Goal: Information Seeking & Learning: Learn about a topic

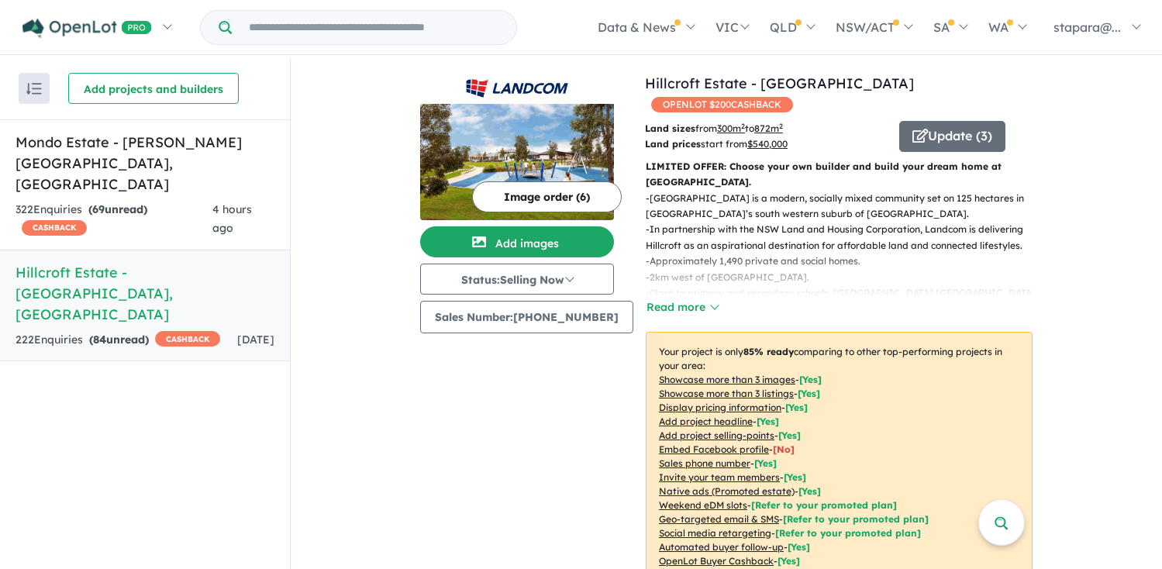
click at [179, 331] on div "222 Enquir ies ( 84 unread) CASHBACK" at bounding box center [118, 340] width 205 height 19
click at [155, 331] on span "CASHBACK" at bounding box center [187, 339] width 65 height 16
click at [776, 222] on p "- In partnership with the NSW Land and Housing Corporation, Landcom is deliveri…" at bounding box center [845, 238] width 399 height 32
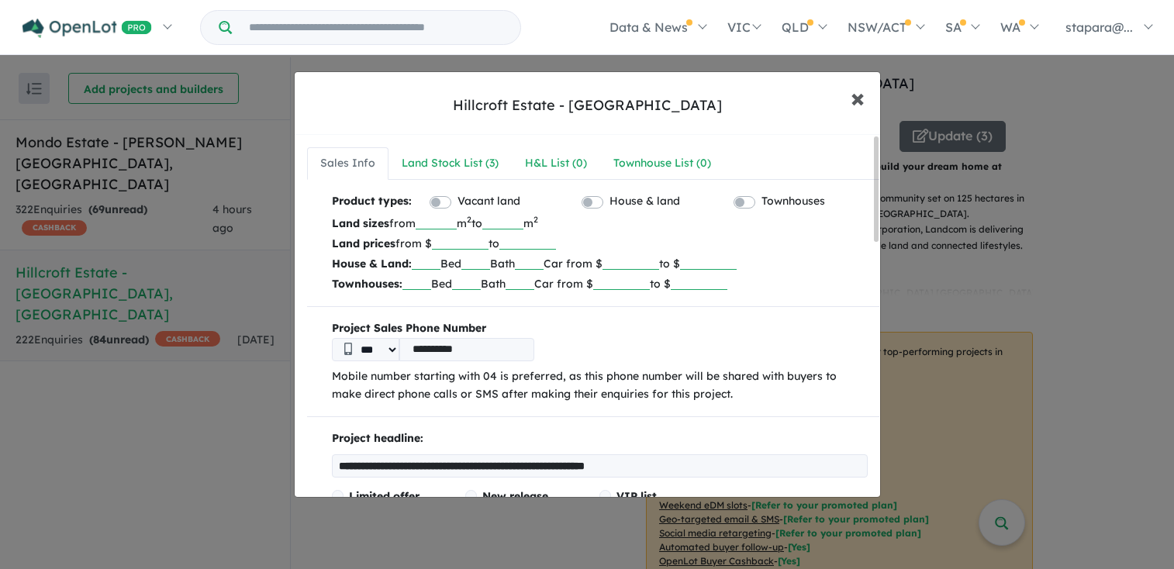
click at [858, 97] on span "×" at bounding box center [857, 97] width 14 height 33
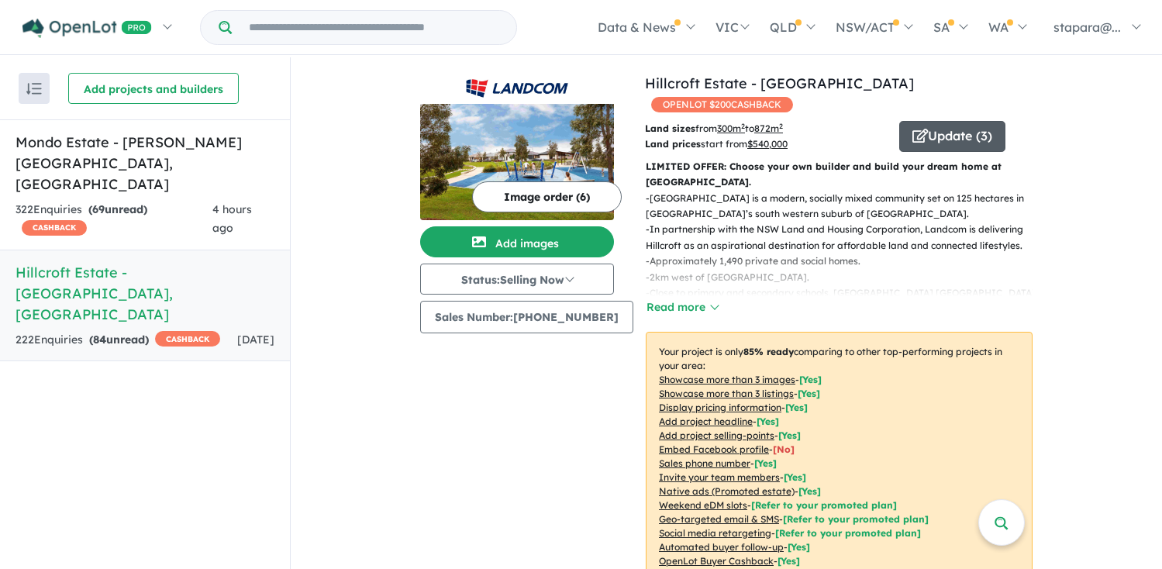
click at [926, 121] on button "Update ( 3 )" at bounding box center [952, 136] width 106 height 31
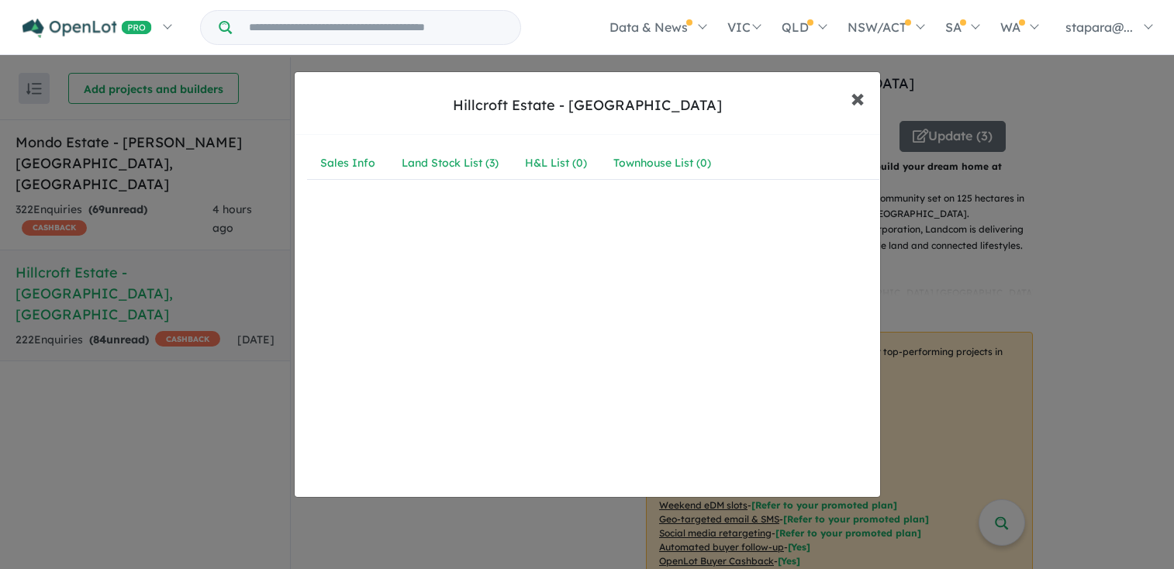
click at [852, 100] on span "×" at bounding box center [857, 97] width 14 height 33
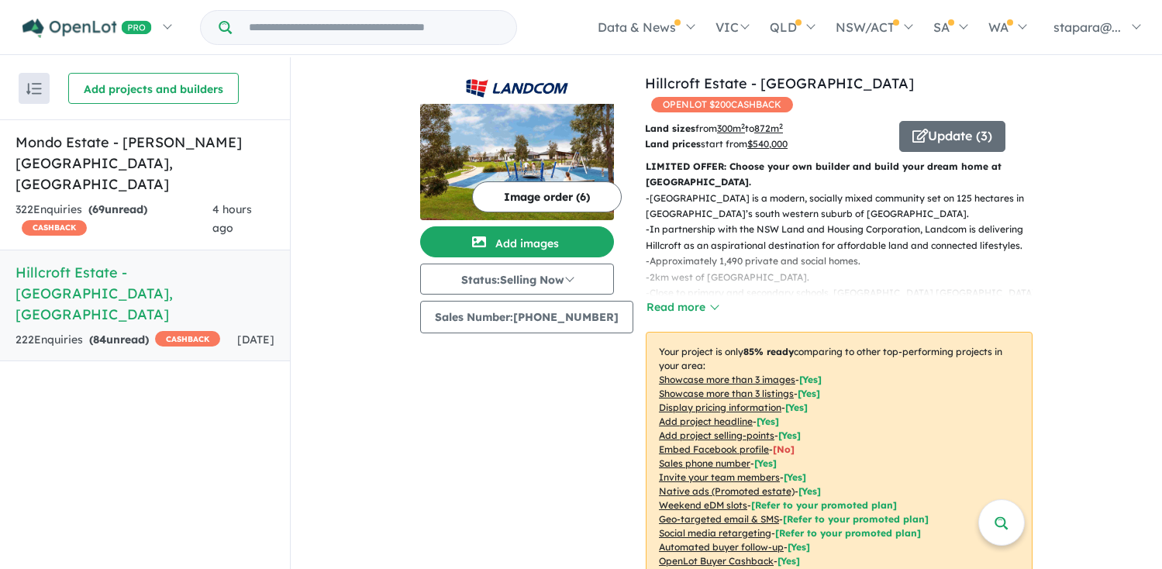
click at [762, 191] on p "- [GEOGRAPHIC_DATA] is a modern, socially mixed community set on 125 hectares i…" at bounding box center [845, 207] width 399 height 32
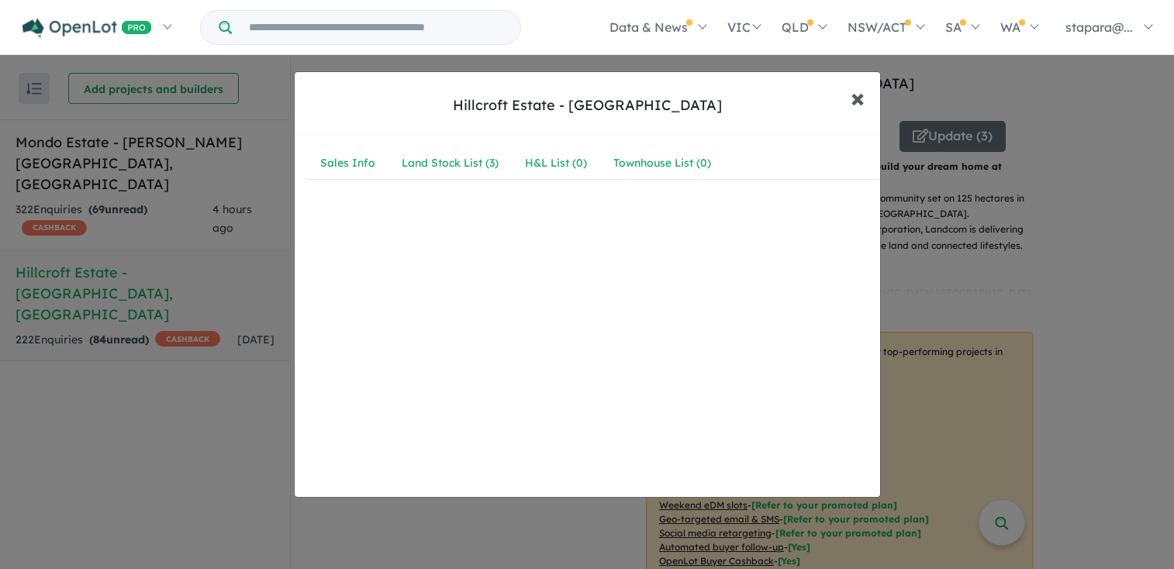
click at [858, 102] on span "×" at bounding box center [857, 97] width 14 height 33
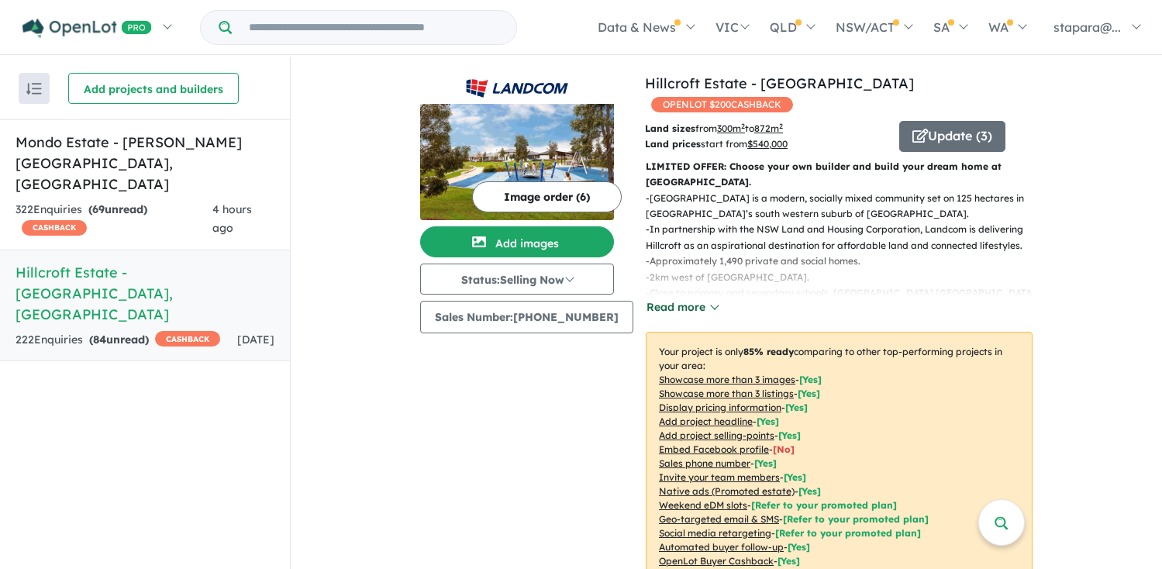
click at [686, 298] on button "Read more" at bounding box center [682, 307] width 73 height 18
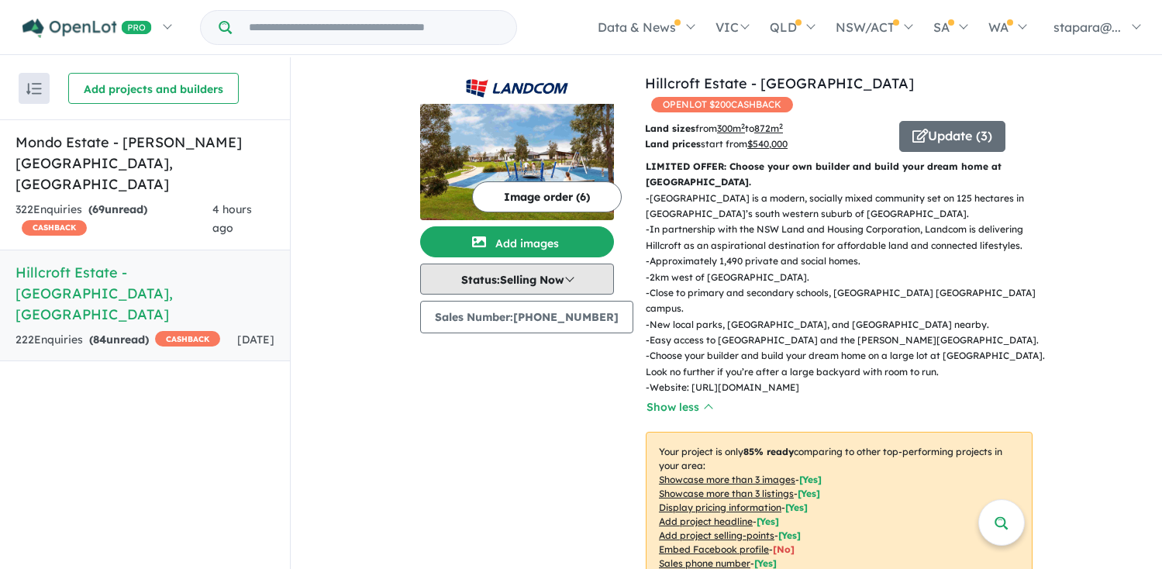
click at [580, 280] on button "Status: Selling Now" at bounding box center [517, 279] width 194 height 31
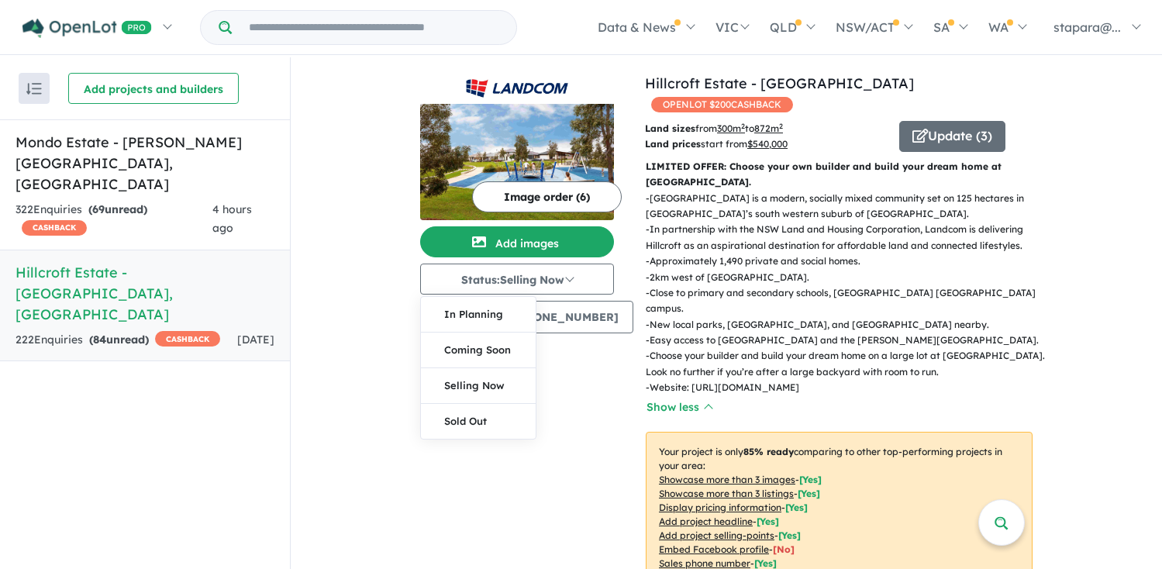
click at [566, 410] on div "Image order ( 6 ) Add images Status: Selling Now In Planning Coming Soon Sellin…" at bounding box center [532, 403] width 225 height 660
click at [746, 122] on span "to 872 m 2" at bounding box center [764, 128] width 38 height 12
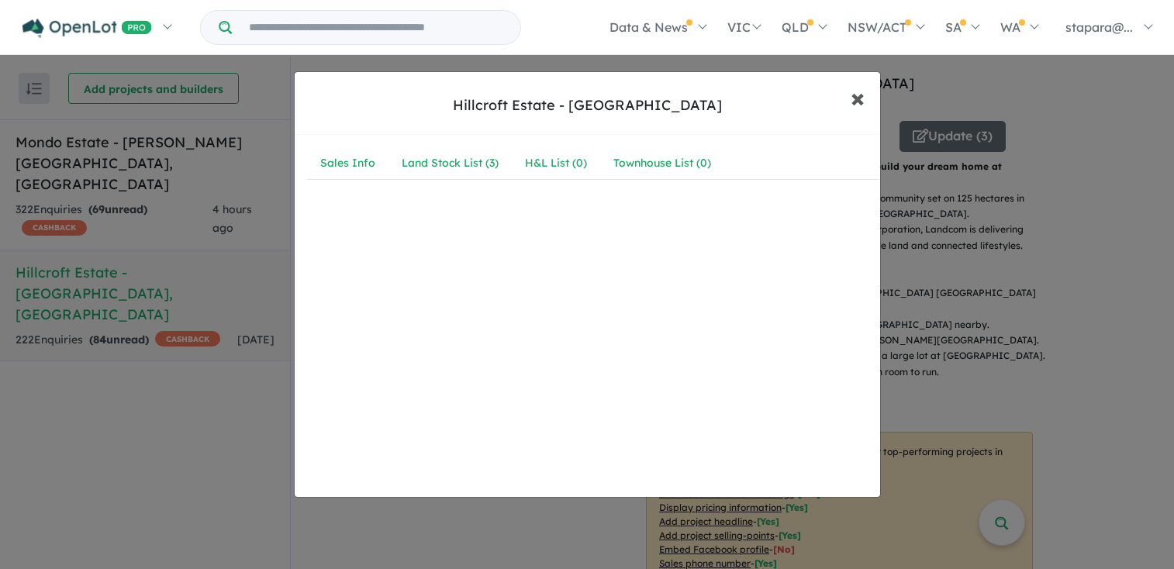
click at [850, 92] on span "×" at bounding box center [857, 97] width 14 height 33
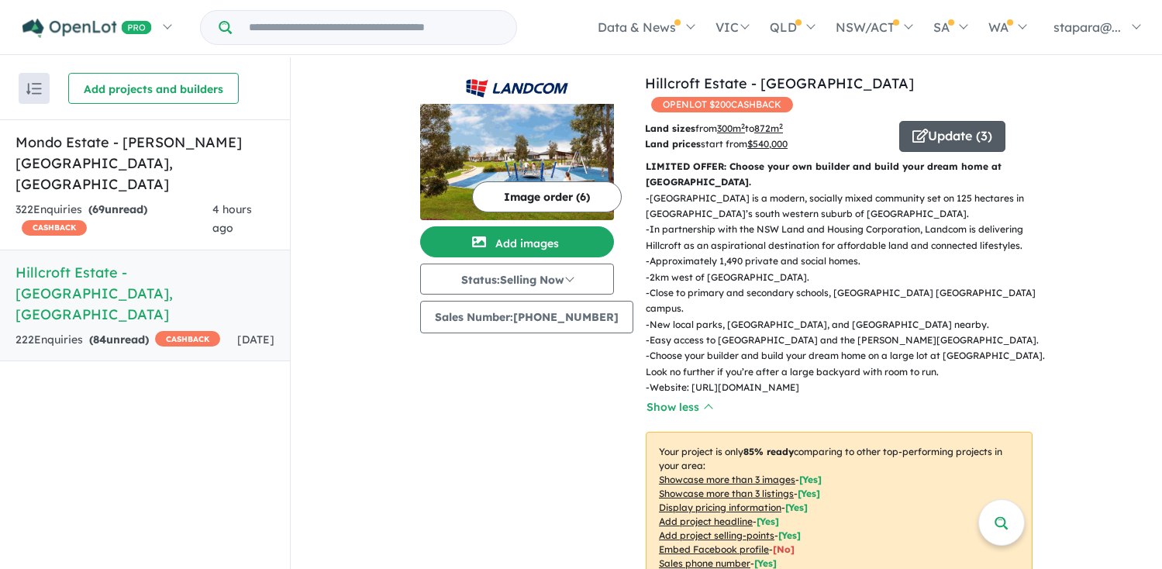
click at [937, 121] on button "Update ( 3 )" at bounding box center [952, 136] width 106 height 31
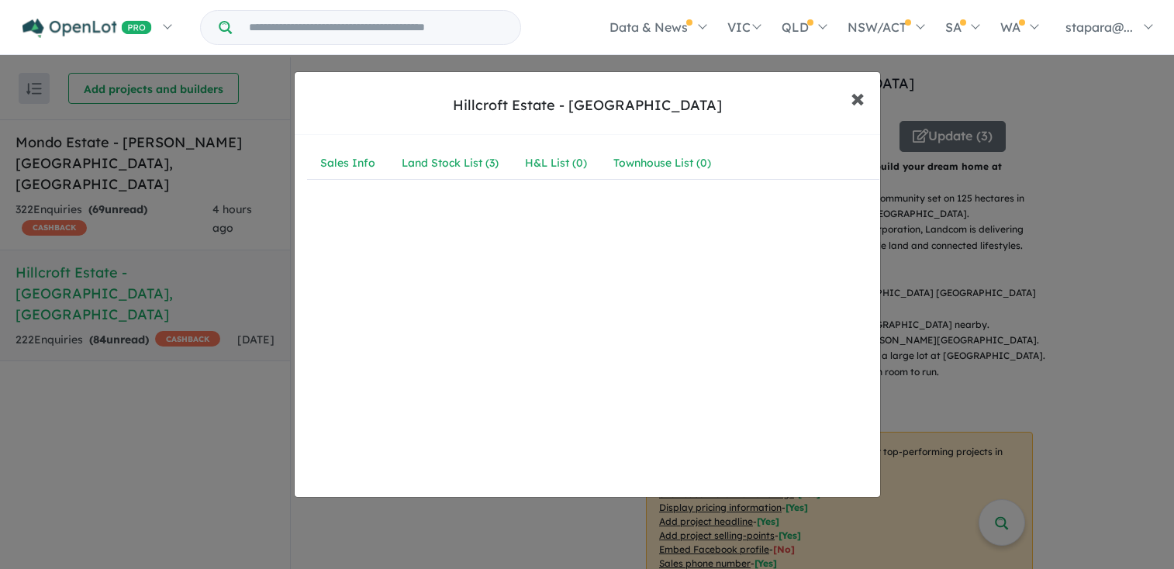
click at [854, 92] on span "×" at bounding box center [857, 97] width 14 height 33
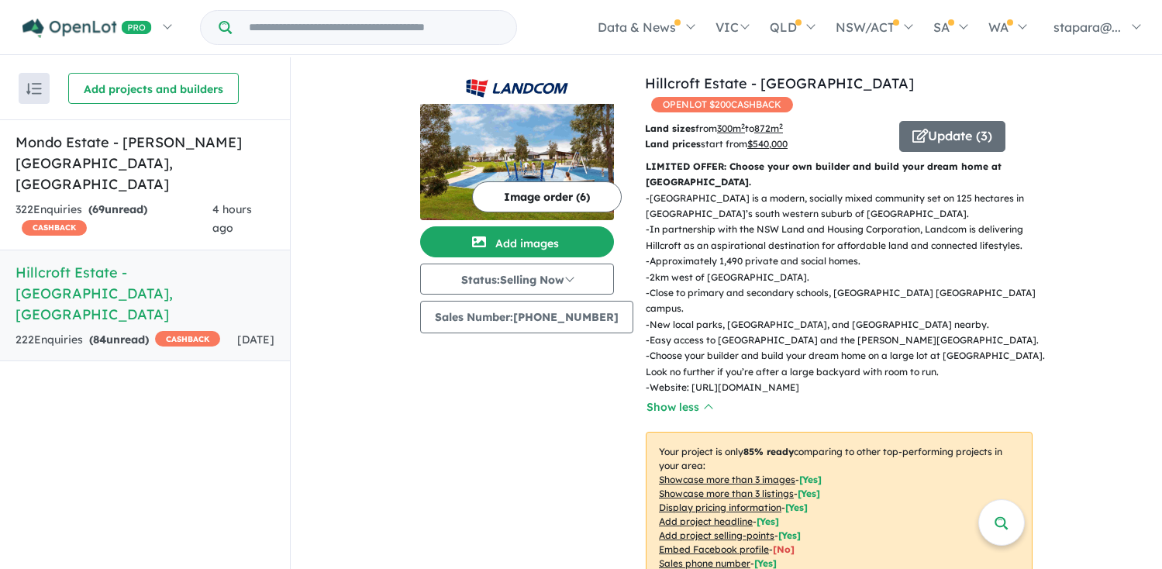
click at [912, 167] on p "LIMITED OFFER: Choose your own builder and build your dream home at [GEOGRAPHIC…" at bounding box center [839, 175] width 387 height 32
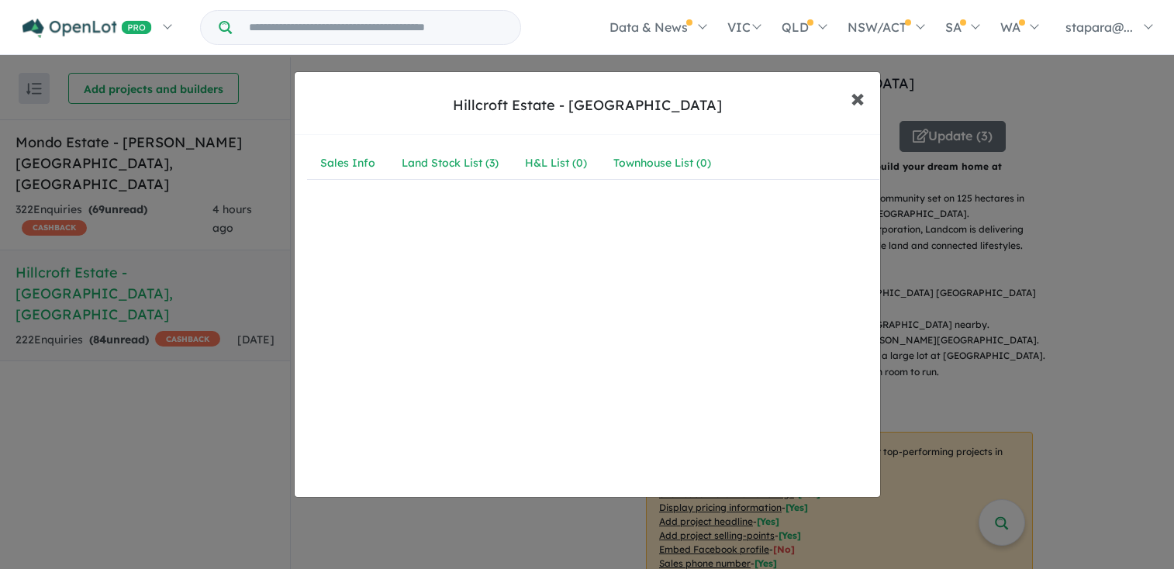
click at [857, 101] on span "×" at bounding box center [857, 97] width 14 height 33
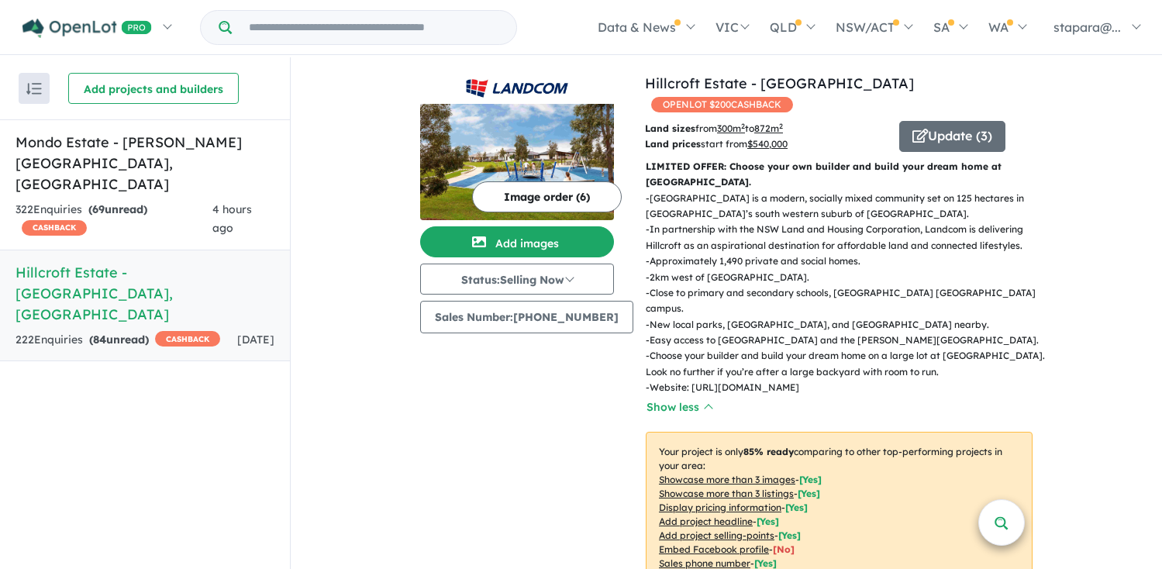
click at [995, 514] on span at bounding box center [1002, 522] width 14 height 21
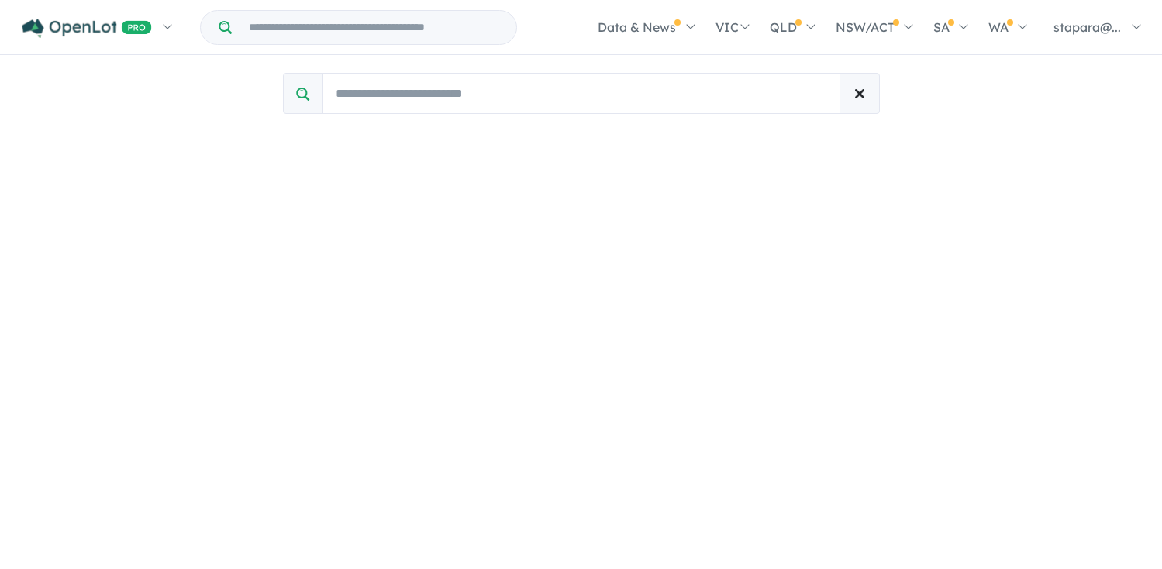
scroll to position [2, 0]
